Goal: Browse casually

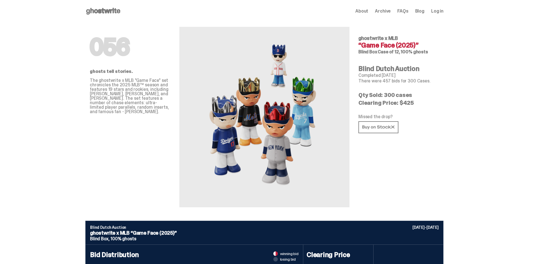
click at [367, 12] on span "About" at bounding box center [361, 11] width 13 height 4
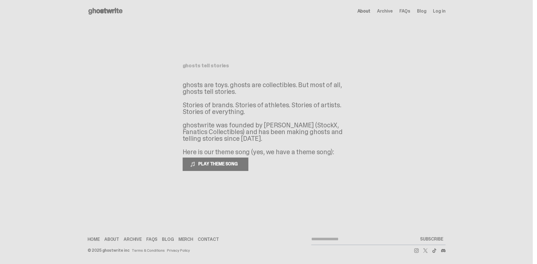
click at [382, 10] on span "Archive" at bounding box center [385, 11] width 16 height 4
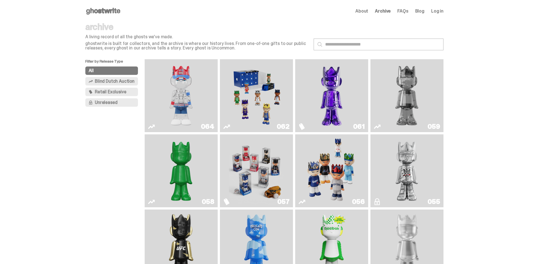
click at [178, 88] on img "You Can't See Me" at bounding box center [181, 96] width 55 height 69
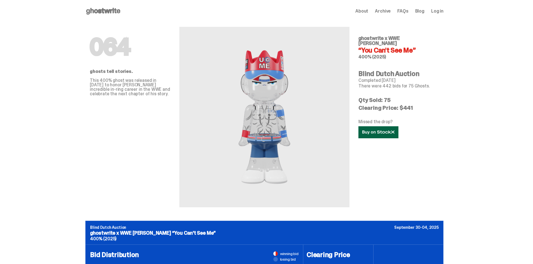
click at [375, 131] on link at bounding box center [378, 132] width 40 height 12
